Goal: Information Seeking & Learning: Learn about a topic

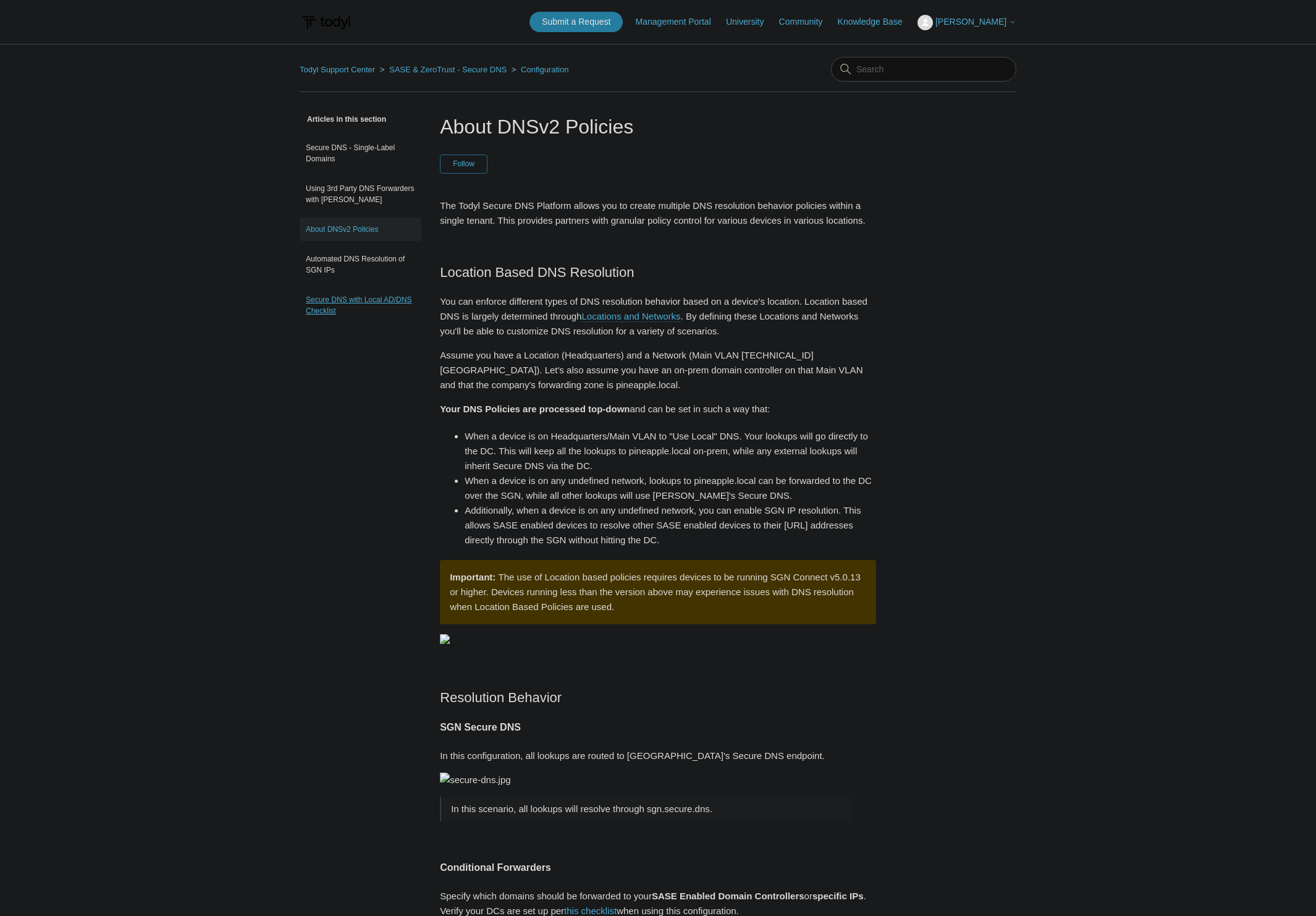
click at [347, 297] on link "Secure DNS with Local AD/DNS Checklist" at bounding box center [361, 305] width 122 height 34
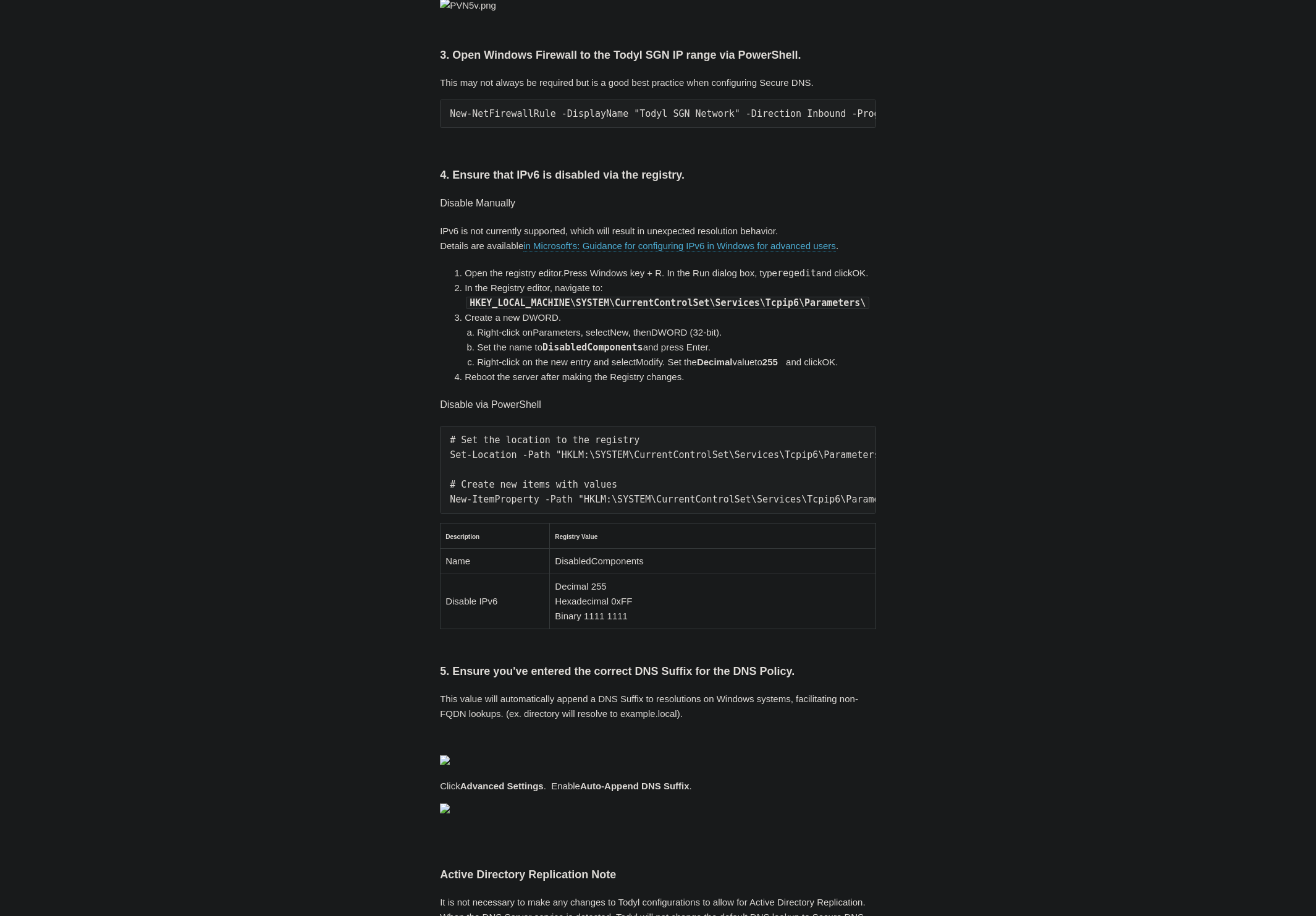
scroll to position [463, 0]
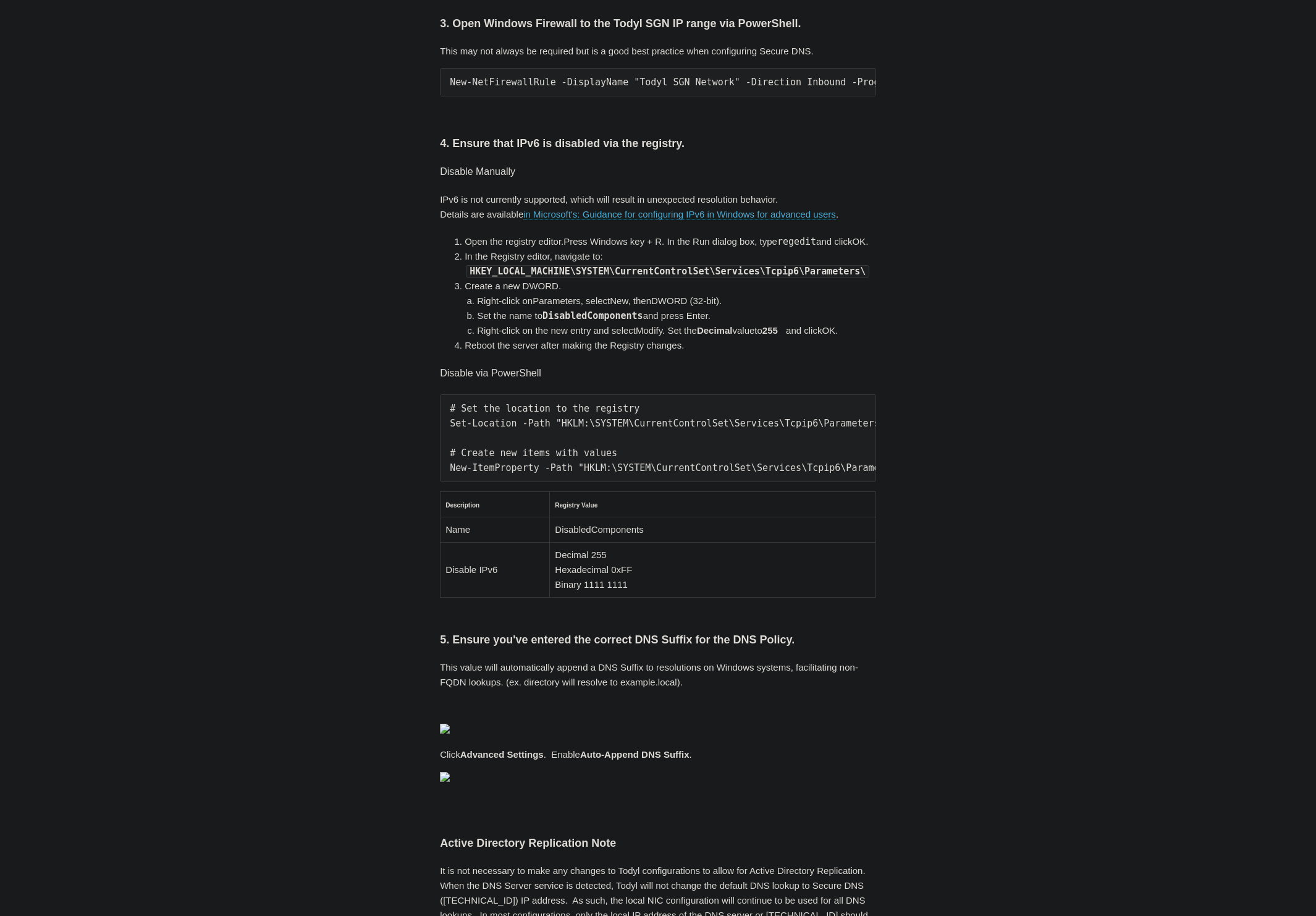
click at [532, 96] on pre "New-NetFirewallRule -DisplayName "Todyl SGN Network" -Direction Inbound -Progra…" at bounding box center [658, 82] width 436 height 28
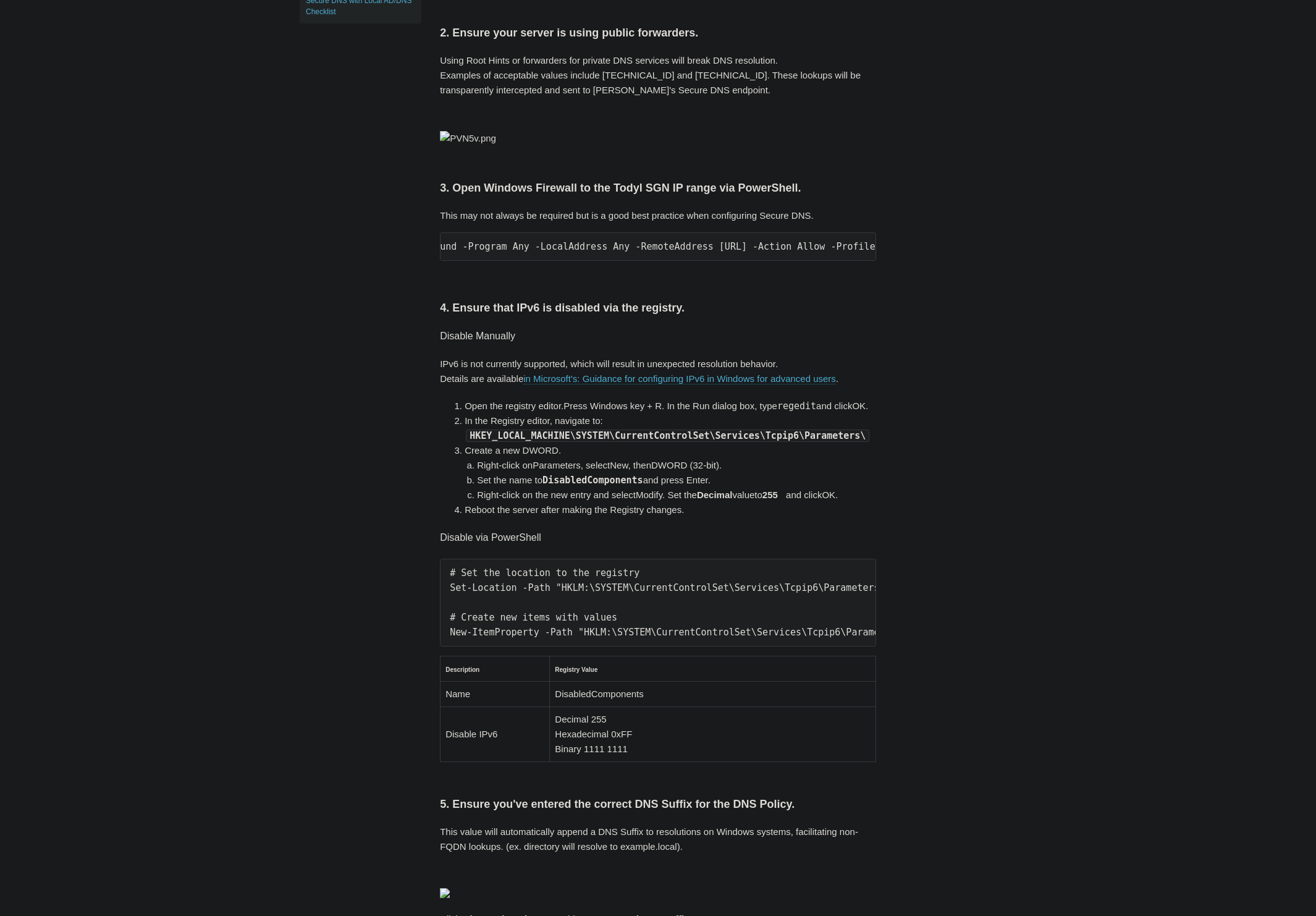
scroll to position [371, 0]
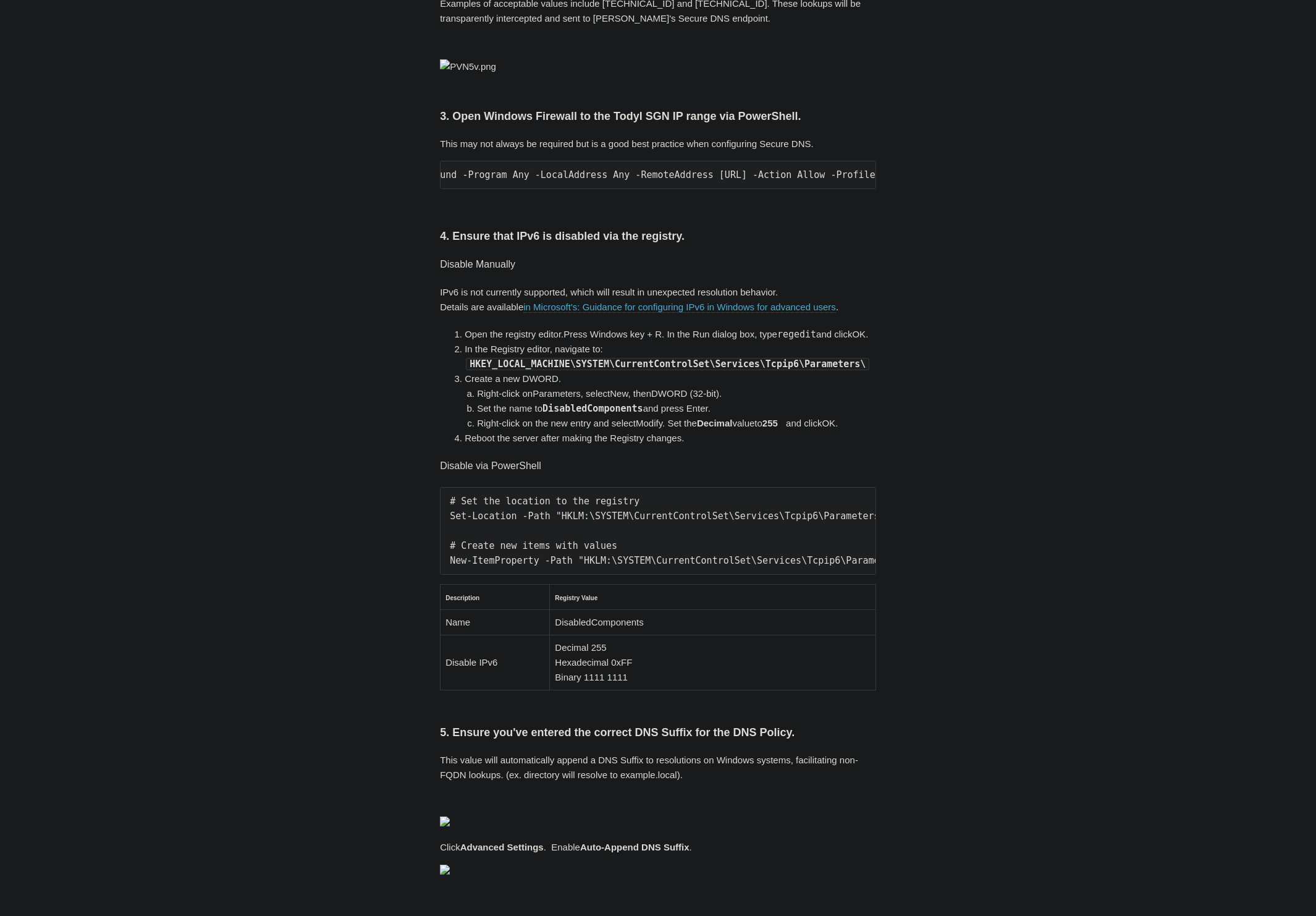
click at [160, 379] on main "Todyl Support Center SASE & ZeroTrust - Secure DNS Configuration Articles in th…" at bounding box center [658, 569] width 1316 height 1792
drag, startPoint x: 717, startPoint y: 736, endPoint x: 542, endPoint y: 743, distance: 175.1
click at [541, 189] on pre "New-NetFirewallRule -DisplayName "Todyl SGN Network" -Direction Inbound -Progra…" at bounding box center [658, 174] width 436 height 28
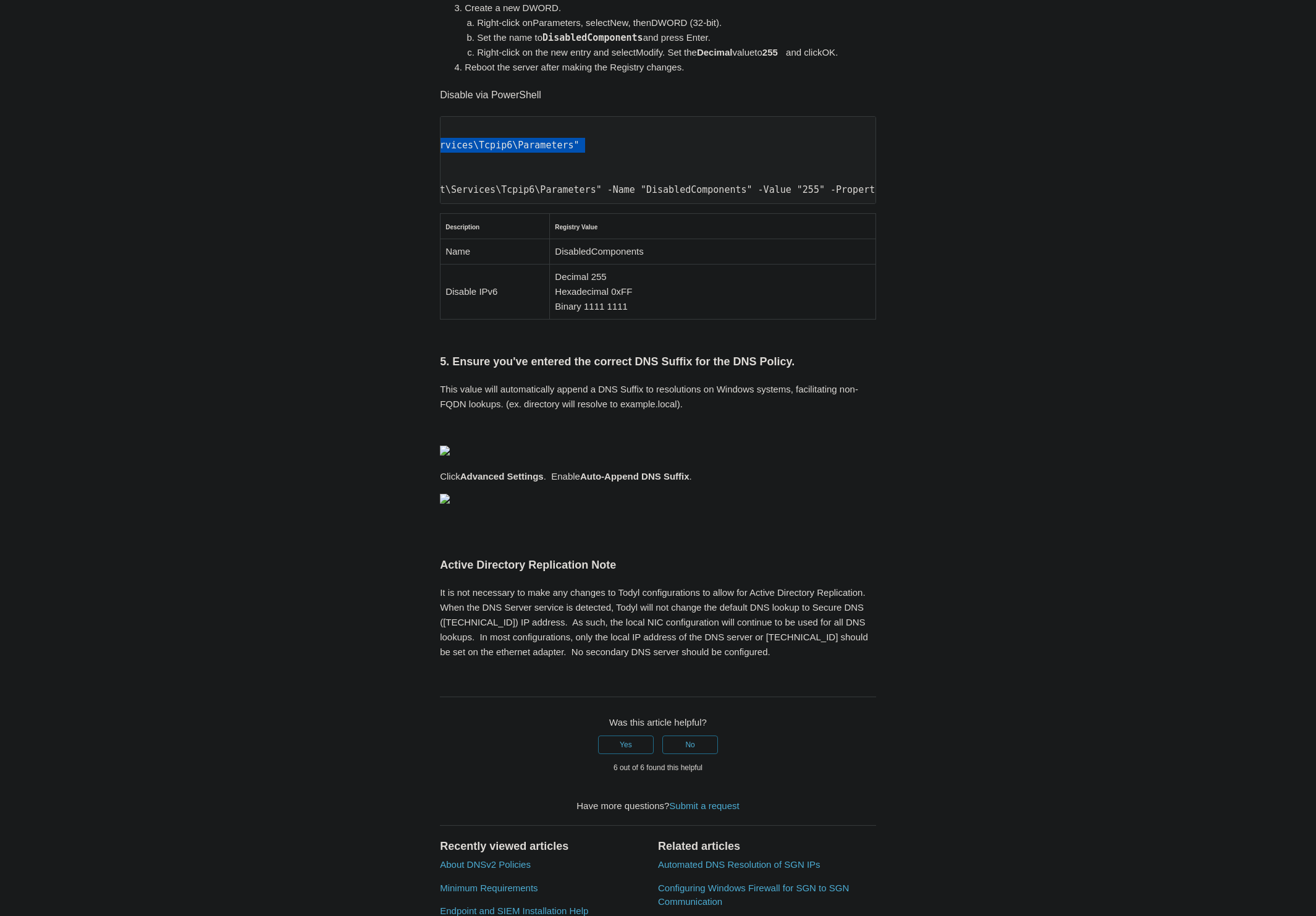
scroll to position [0, 316]
drag, startPoint x: 449, startPoint y: 713, endPoint x: 599, endPoint y: 719, distance: 150.1
click at [599, 204] on pre "# Set the location to the registry Set-Location -Path "HKLM:\SYSTEM\CurrentCont…" at bounding box center [658, 159] width 436 height 87
copy pre "Set-Location -Path "HKLM:\SYSTEM\CurrentControlSet\Services\Tcpip6\Parameters""
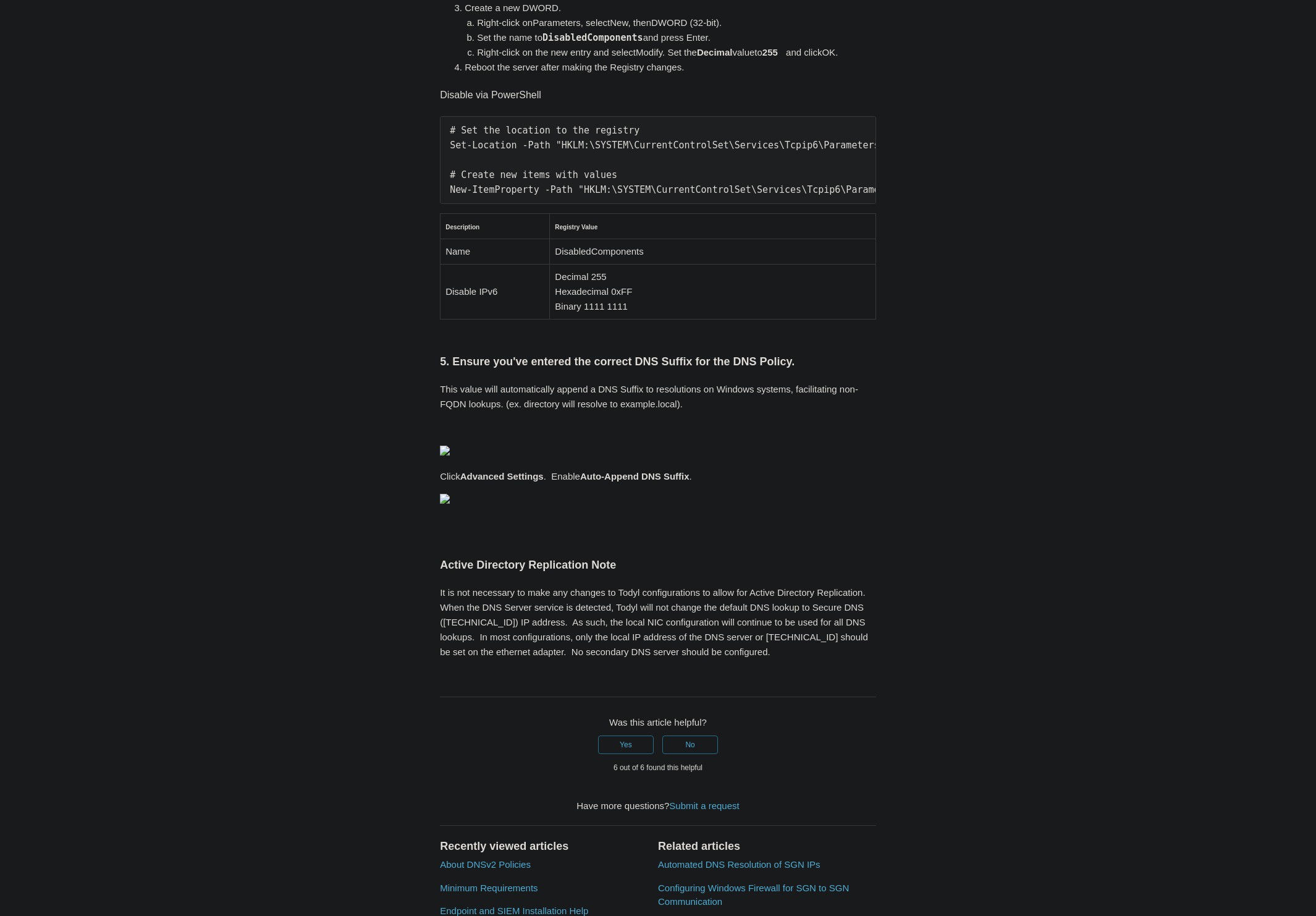
click at [447, 204] on pre "# Set the location to the registry Set-Location -Path "HKLM:\SYSTEM\CurrentCont…" at bounding box center [658, 159] width 436 height 87
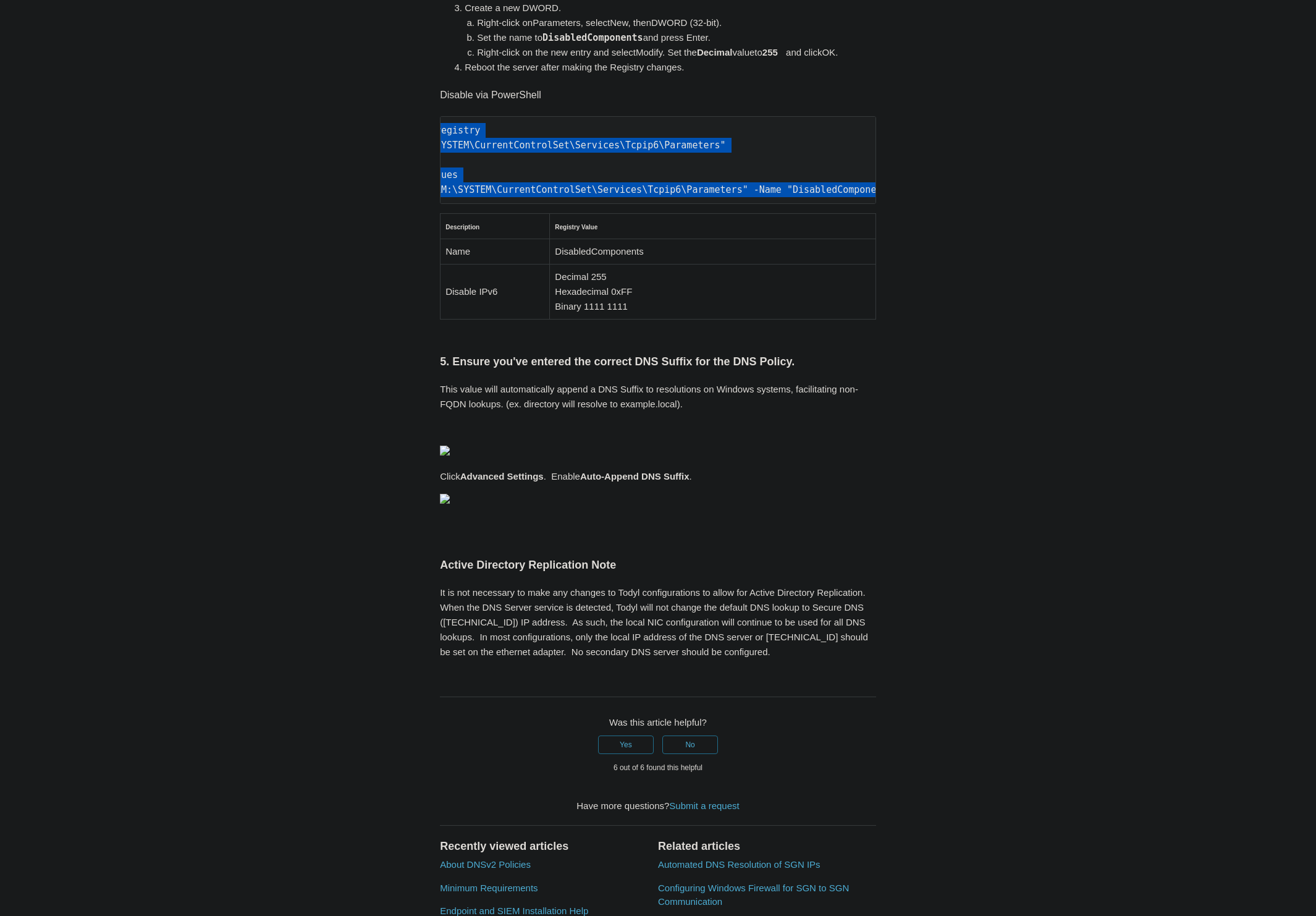
scroll to position [0, 344]
drag, startPoint x: 446, startPoint y: 693, endPoint x: 921, endPoint y: 776, distance: 482.2
click at [919, 773] on div "Articles in this section Secure DNS - Single-Label Domains Using 3rd Party DNS …" at bounding box center [658, 232] width 717 height 1724
copy pre "# Set the location to the registry Set-Location -Path "HKLM:\SYSTEM\CurrentCont…"
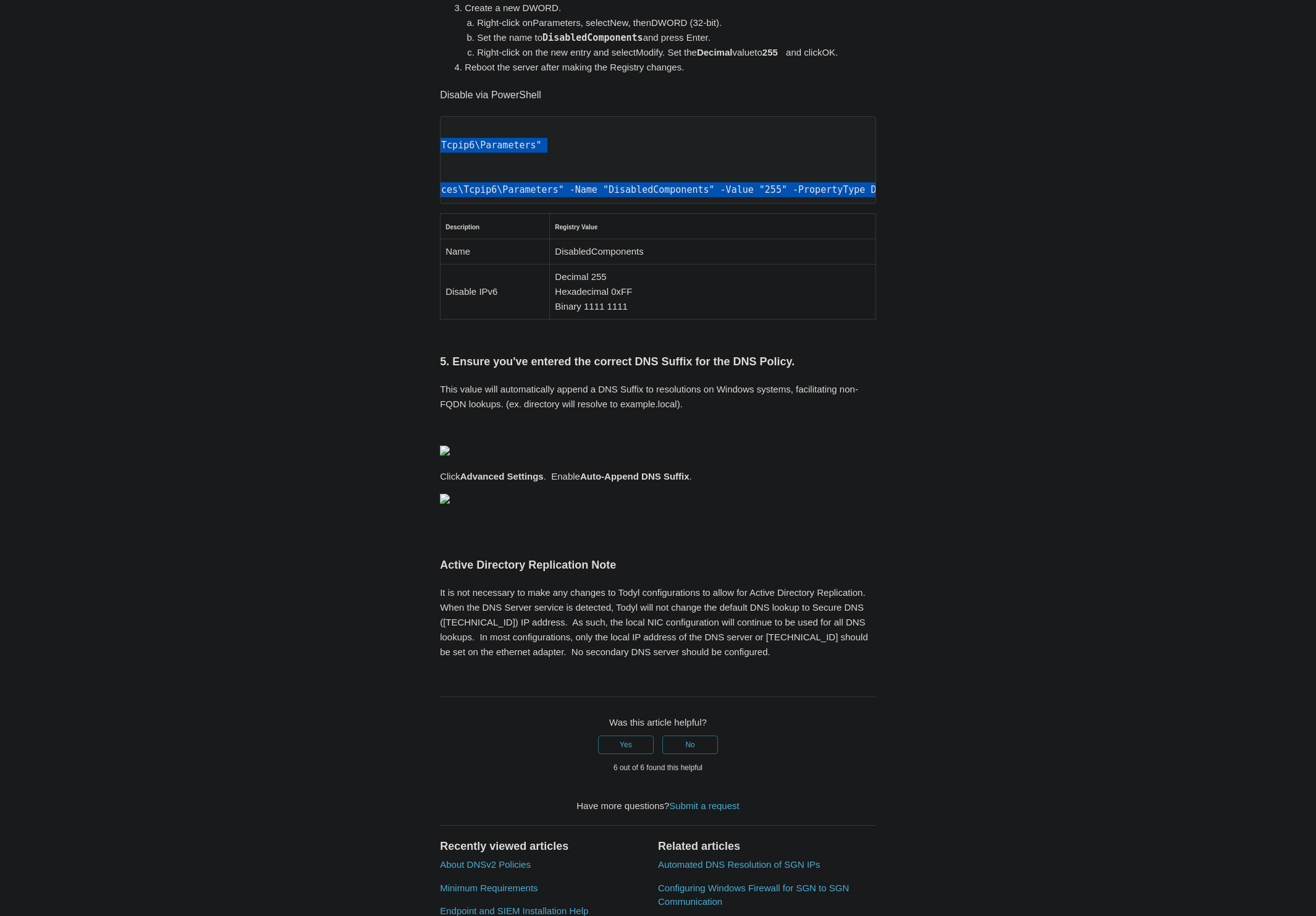
drag, startPoint x: 449, startPoint y: 356, endPoint x: 1044, endPoint y: 360, distance: 595.0
click at [1044, 360] on main "Todyl Support Center SASE & ZeroTrust - Secure DNS Configuration Articles in th…" at bounding box center [658, 199] width 1316 height 1792
copy pre "New-NetFirewallRule -DisplayName "Todyl SGN Network" -Direction Inbound -Progra…"
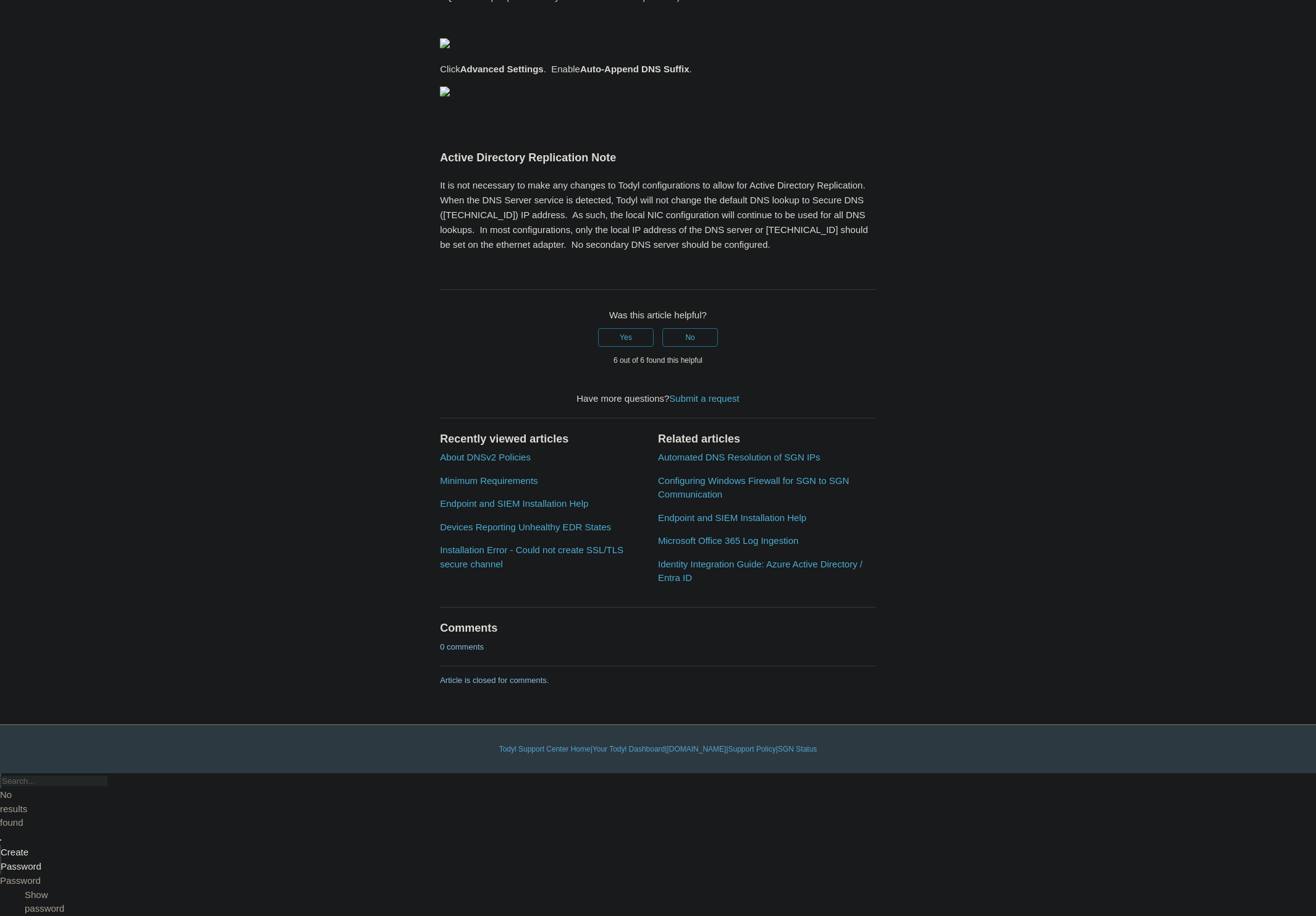
scroll to position [1576, 0]
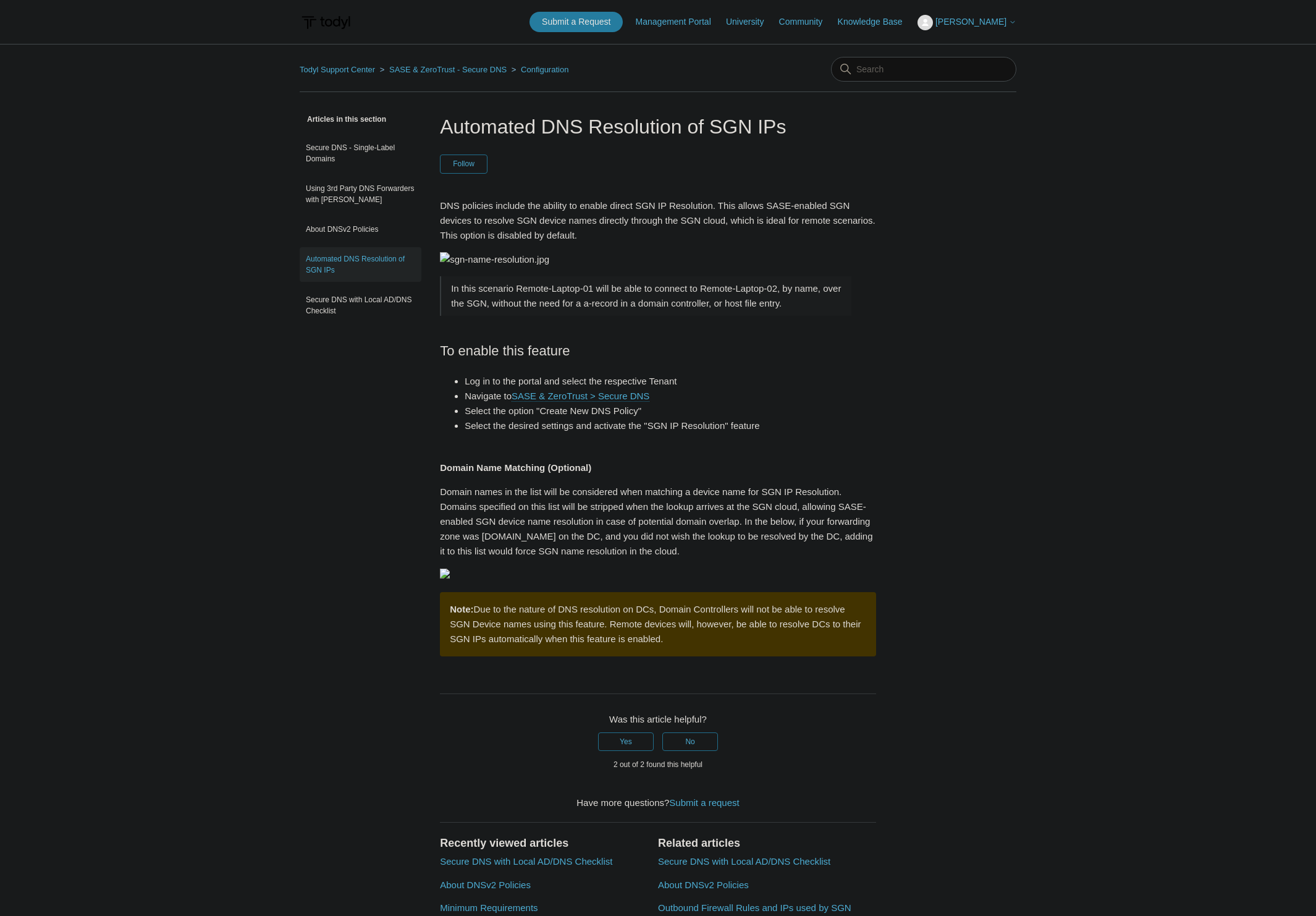
click at [1009, 521] on div "Articles in this section Secure DNS - Single-Label Domains Using 3rd Party DNS …" at bounding box center [658, 602] width 717 height 979
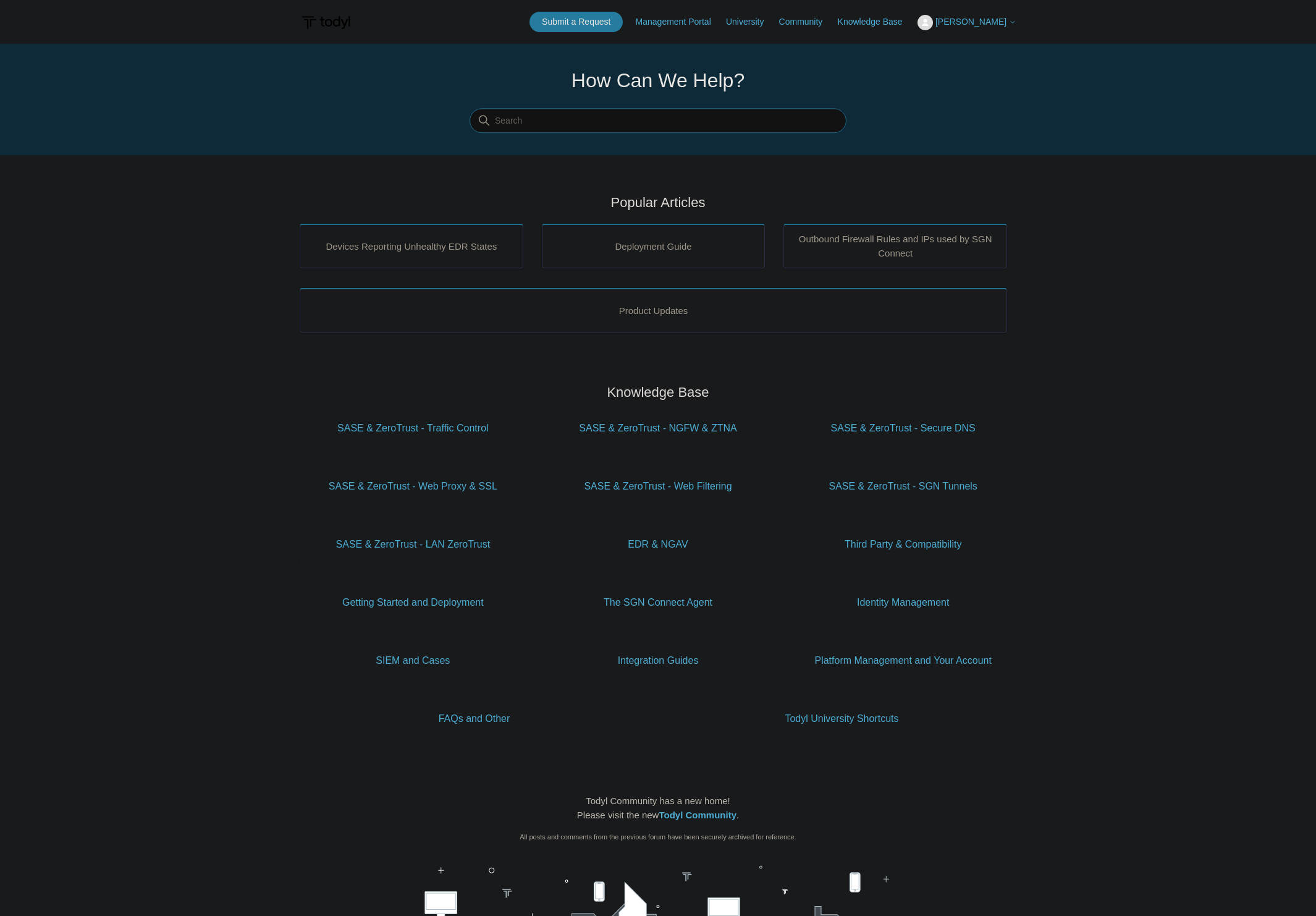
click at [652, 128] on input "Search" at bounding box center [658, 121] width 377 height 25
paste input "The SGN Connect Agent was unable to install a certificate needed to establish a…"
type input "The SGN Connect Agent was unable to install a certificate needed to establish a…"
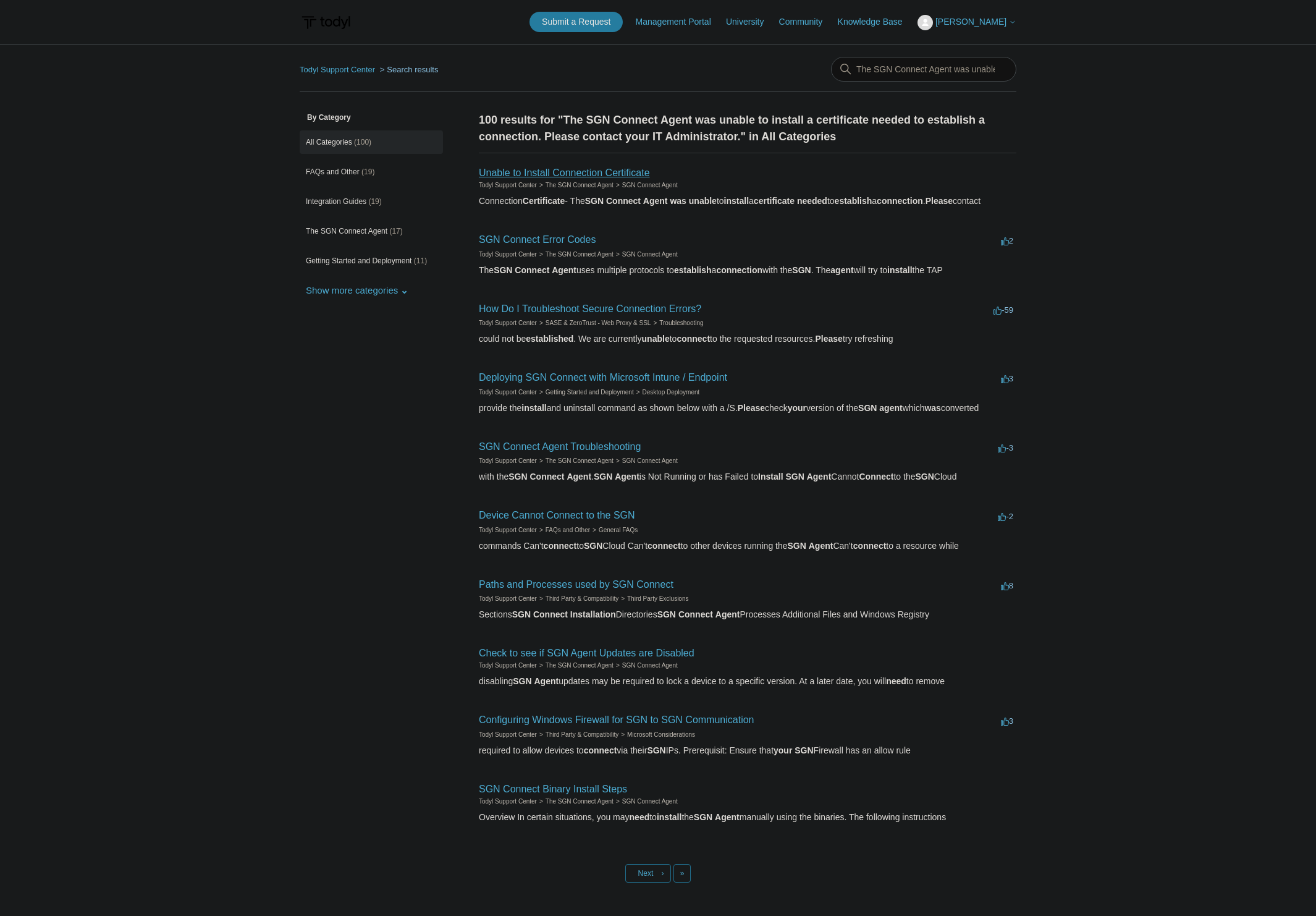
click at [595, 173] on link "Unable to Install Connection Certificate" at bounding box center [564, 172] width 172 height 10
